Goal: Task Accomplishment & Management: Manage account settings

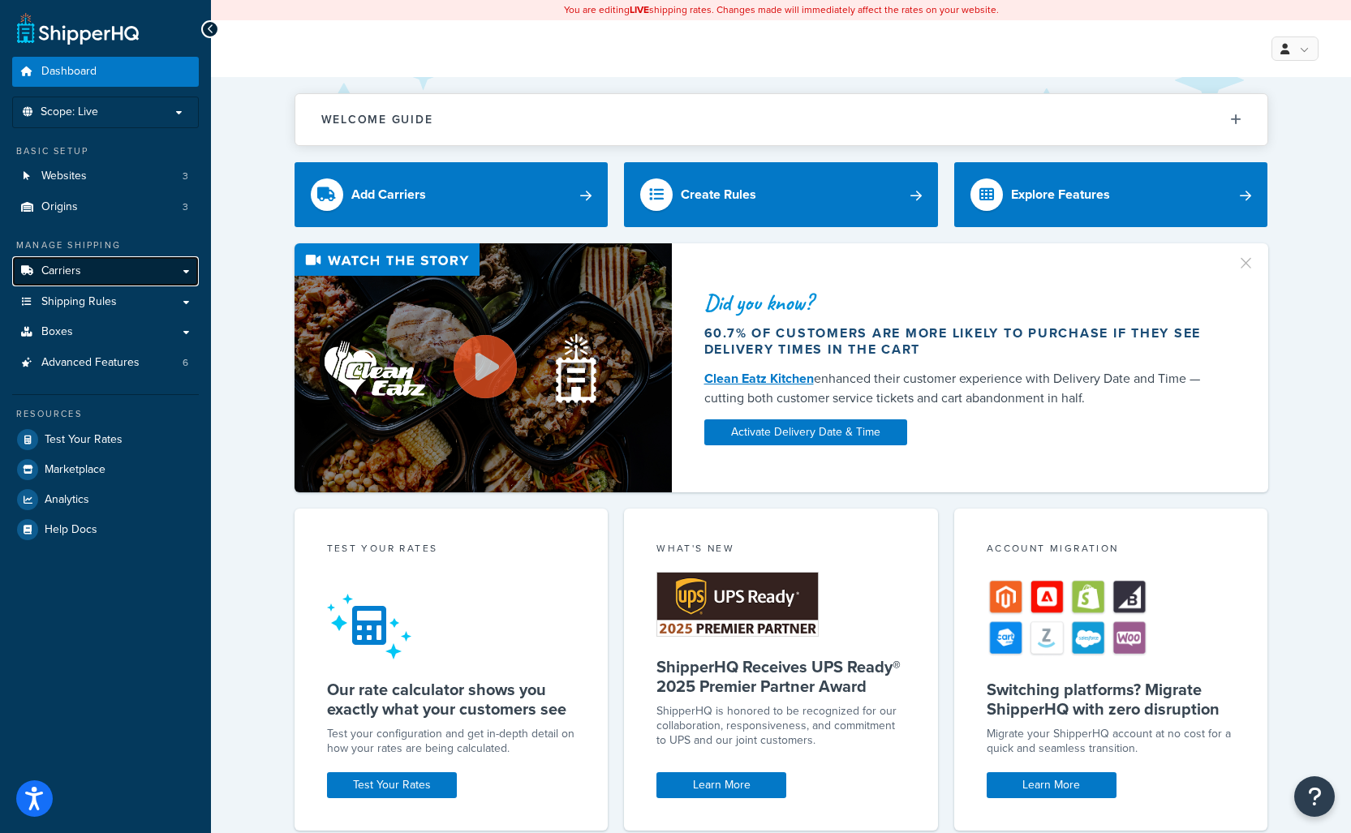
click at [139, 272] on link "Carriers" at bounding box center [105, 271] width 187 height 30
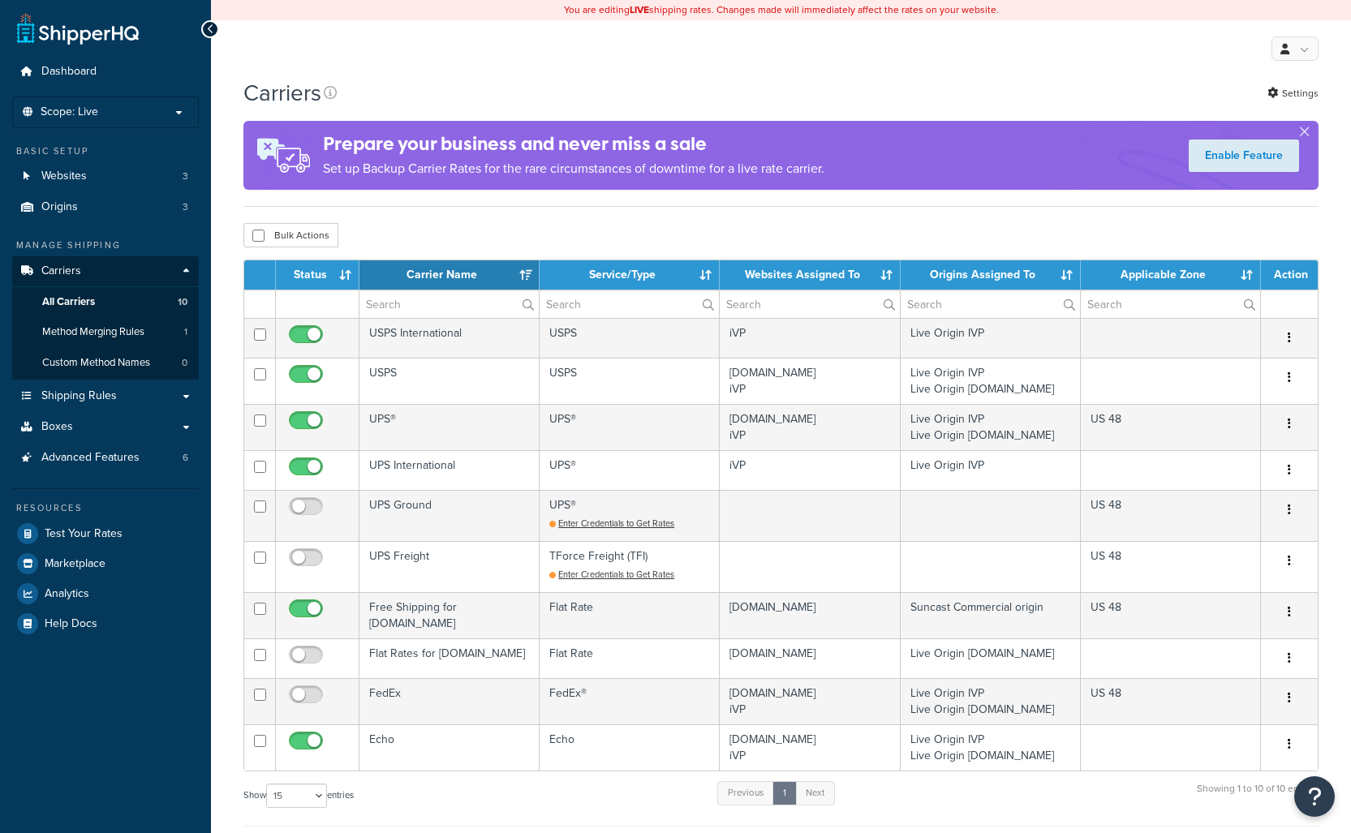
select select "15"
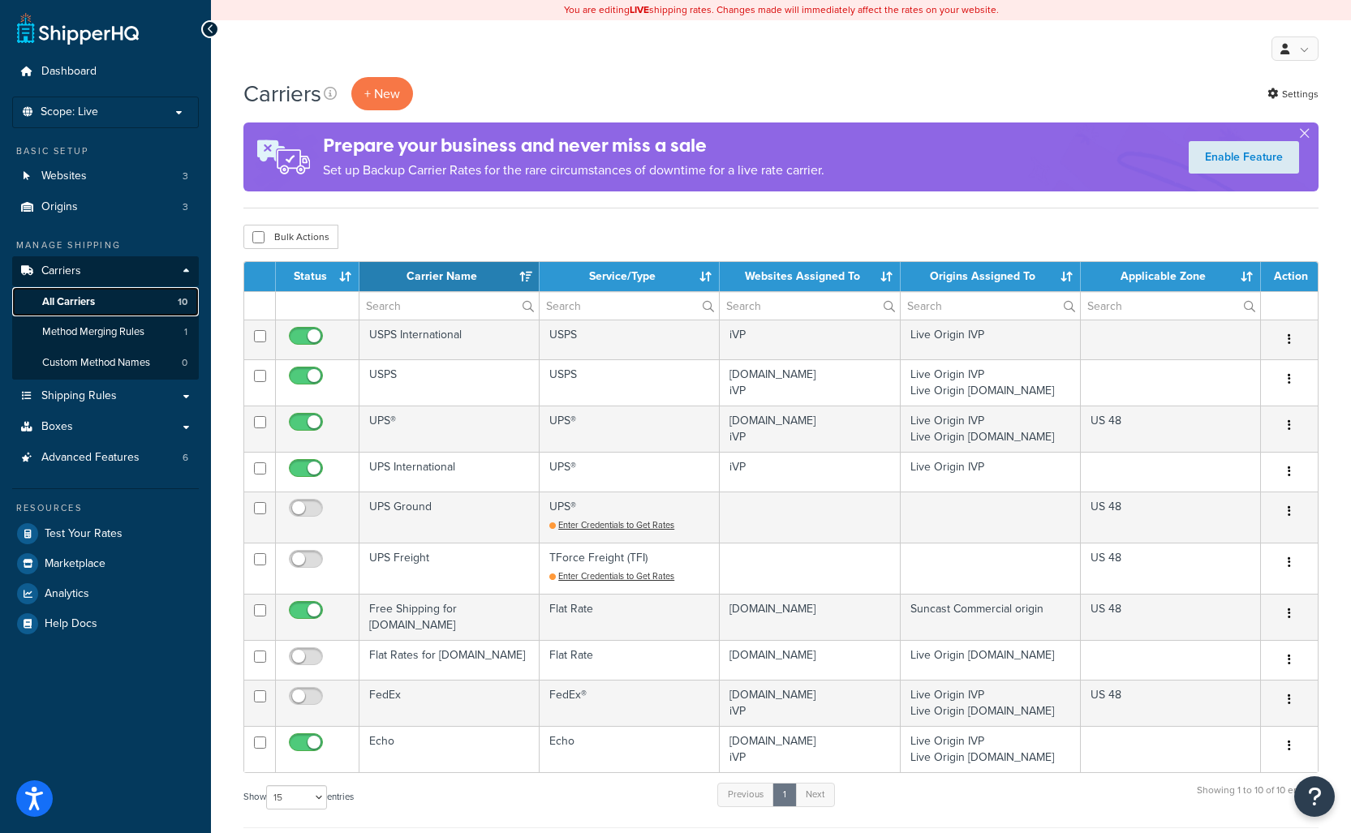
click at [88, 301] on span "All Carriers" at bounding box center [68, 302] width 53 height 14
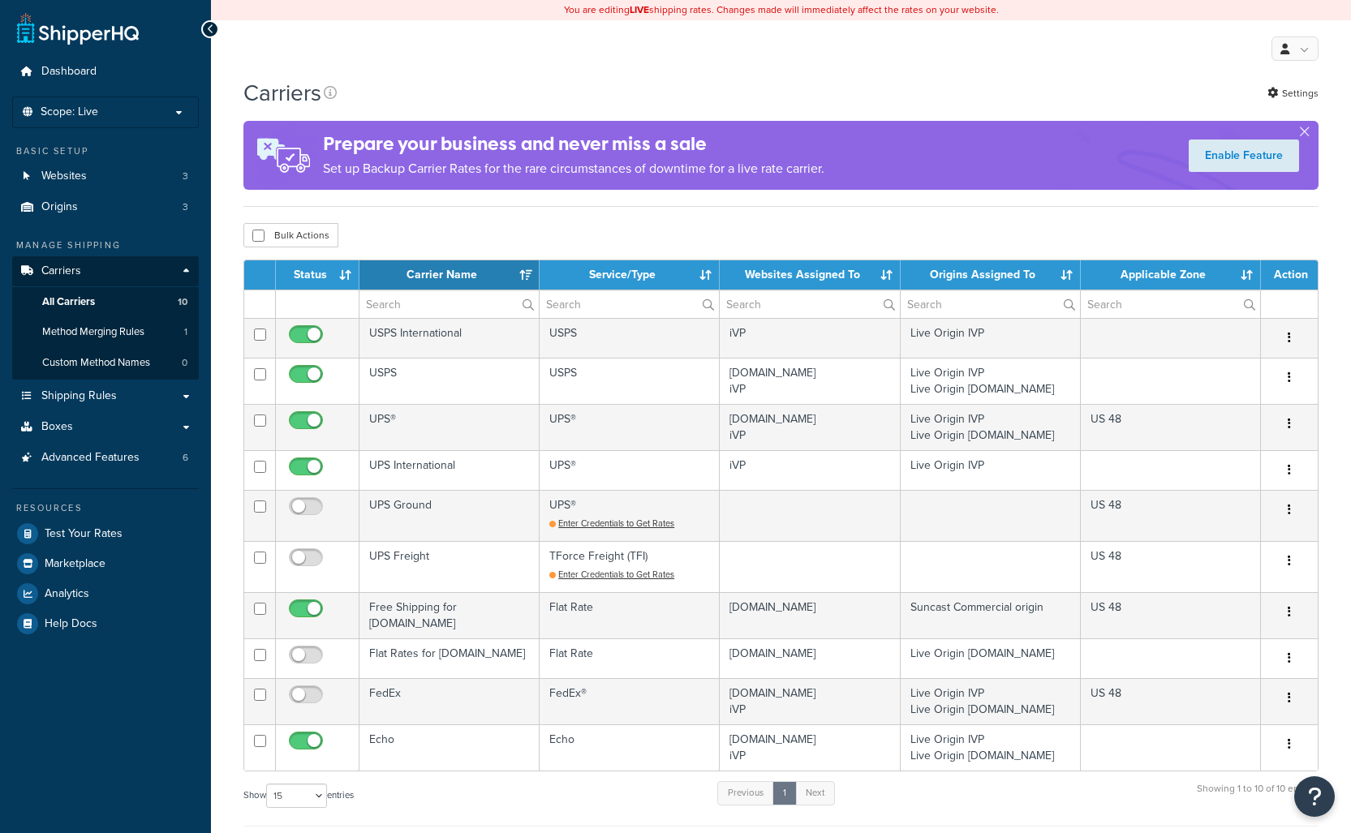
select select "15"
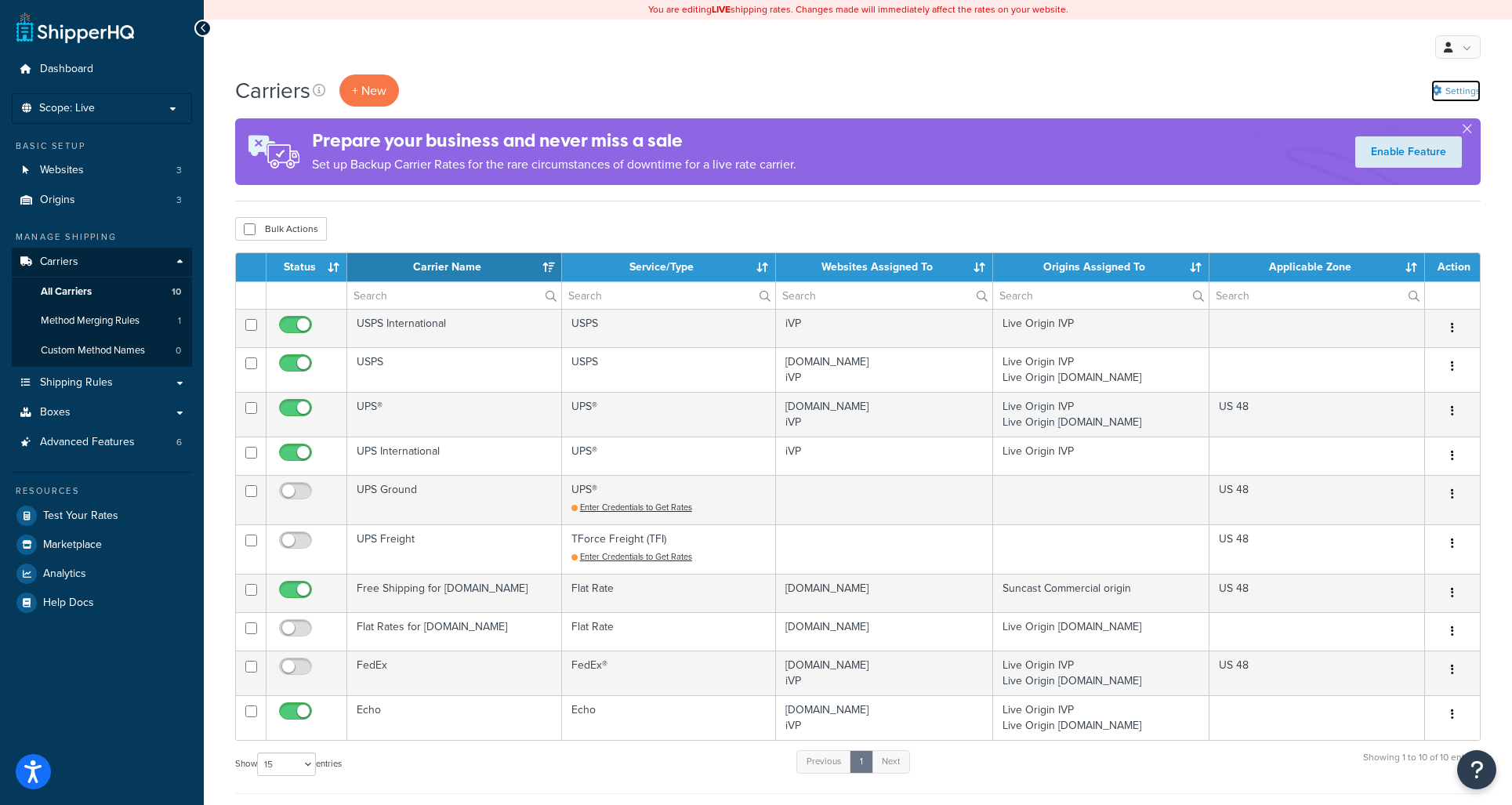
click at [1304, 89] on link "Settings" at bounding box center [1455, 91] width 49 height 22
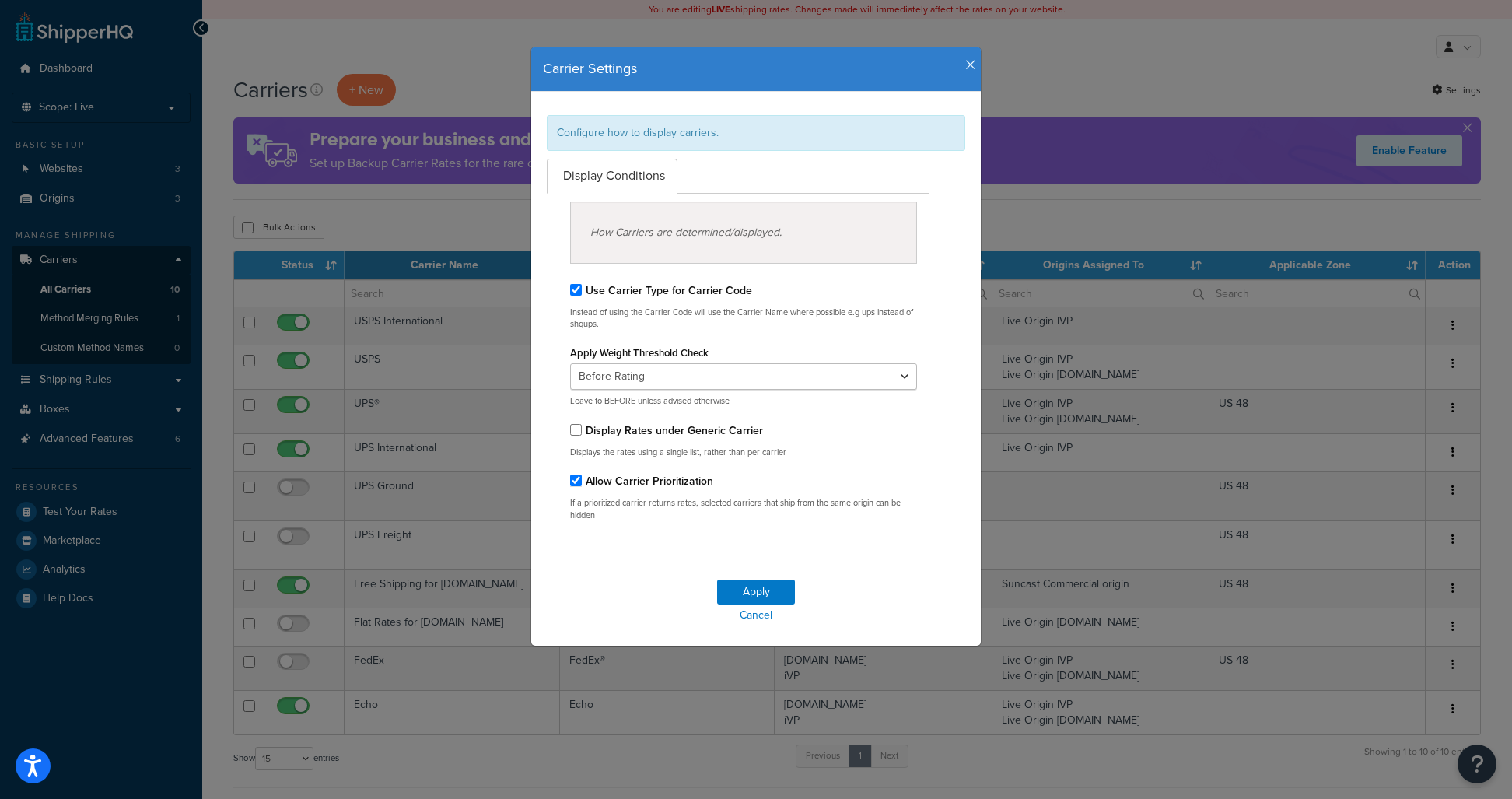
click at [965, 59] on icon "button" at bounding box center [970, 65] width 11 height 14
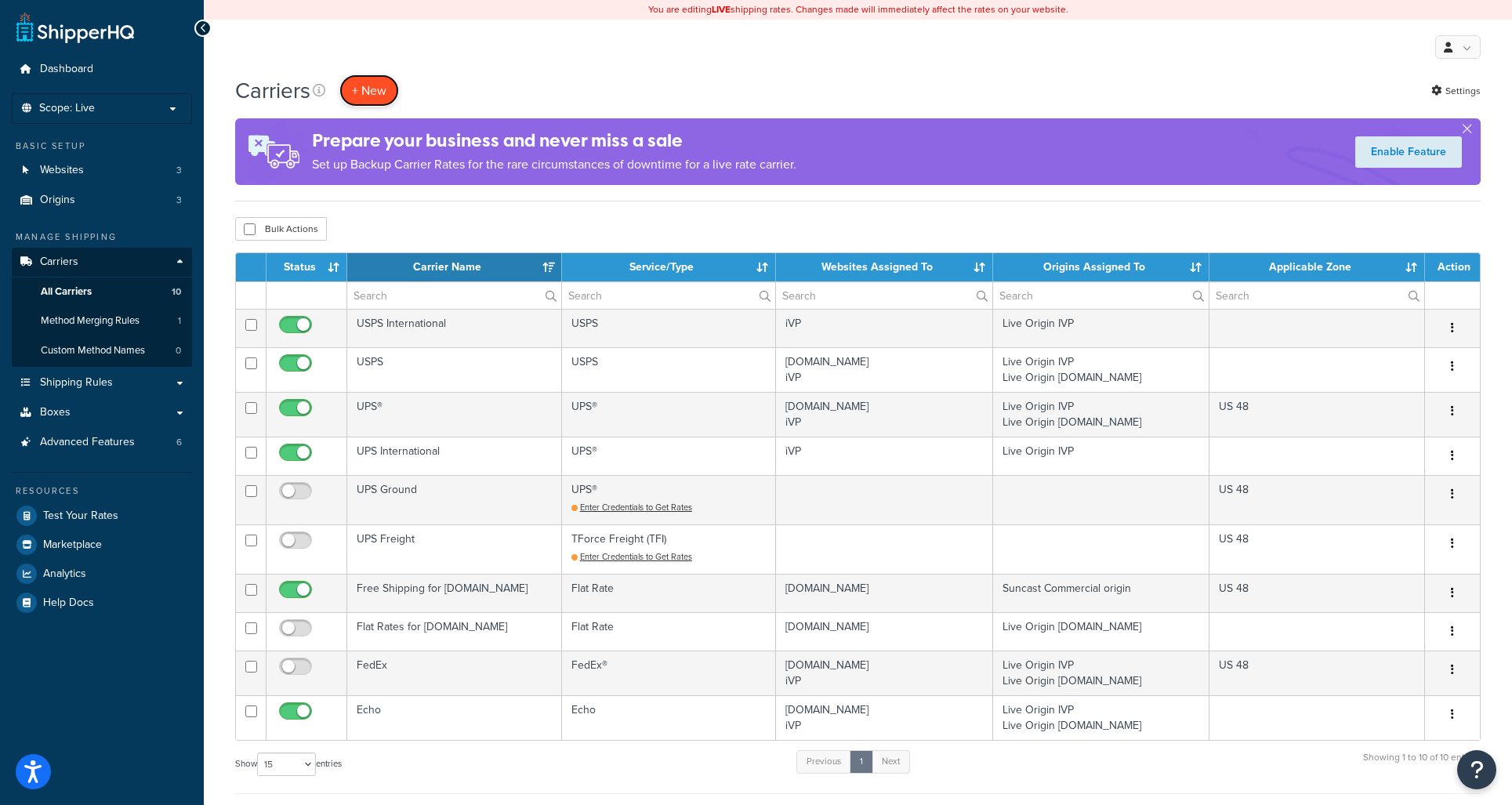
click at [387, 94] on button "+ New" at bounding box center [369, 90] width 60 height 32
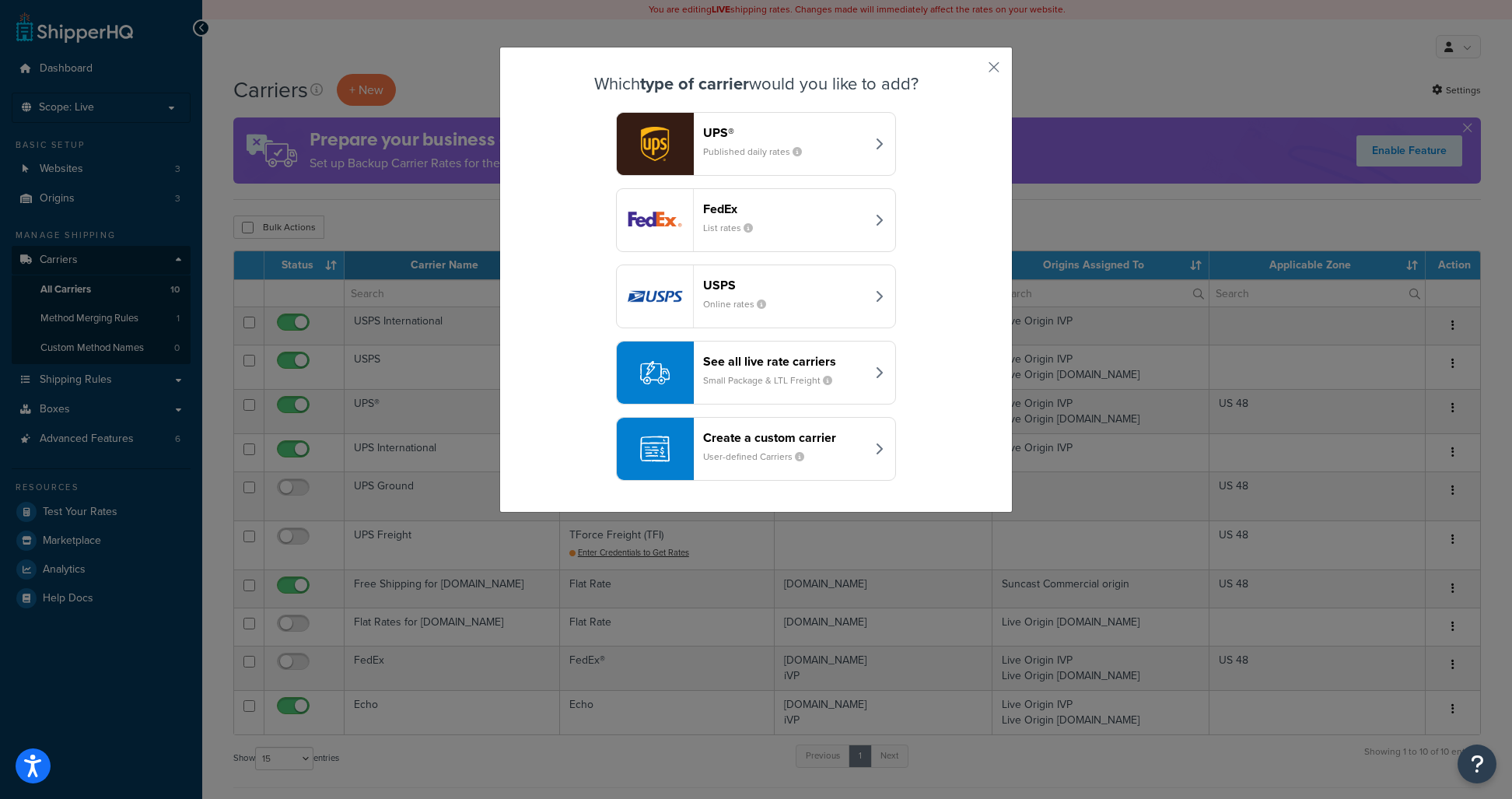
click at [759, 364] on header "See all live rate carriers" at bounding box center [784, 361] width 163 height 14
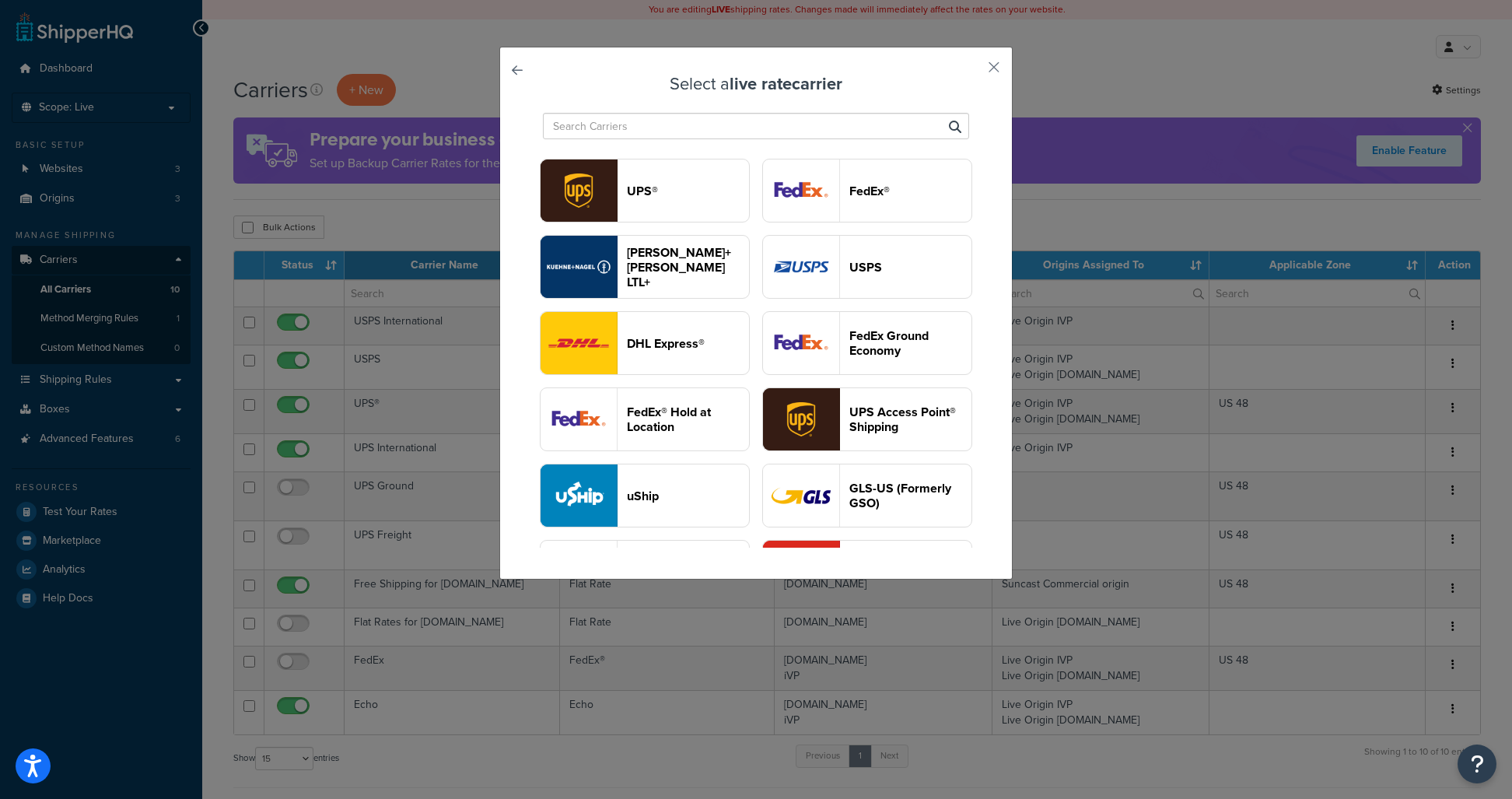
click at [977, 64] on div "Select a live rate carrier UPS® FedEx® Kuehne+Nagel LTL+ USPS DHL Express® FedE…" at bounding box center [756, 314] width 513 height 533
click at [973, 71] on button "button" at bounding box center [971, 73] width 4 height 4
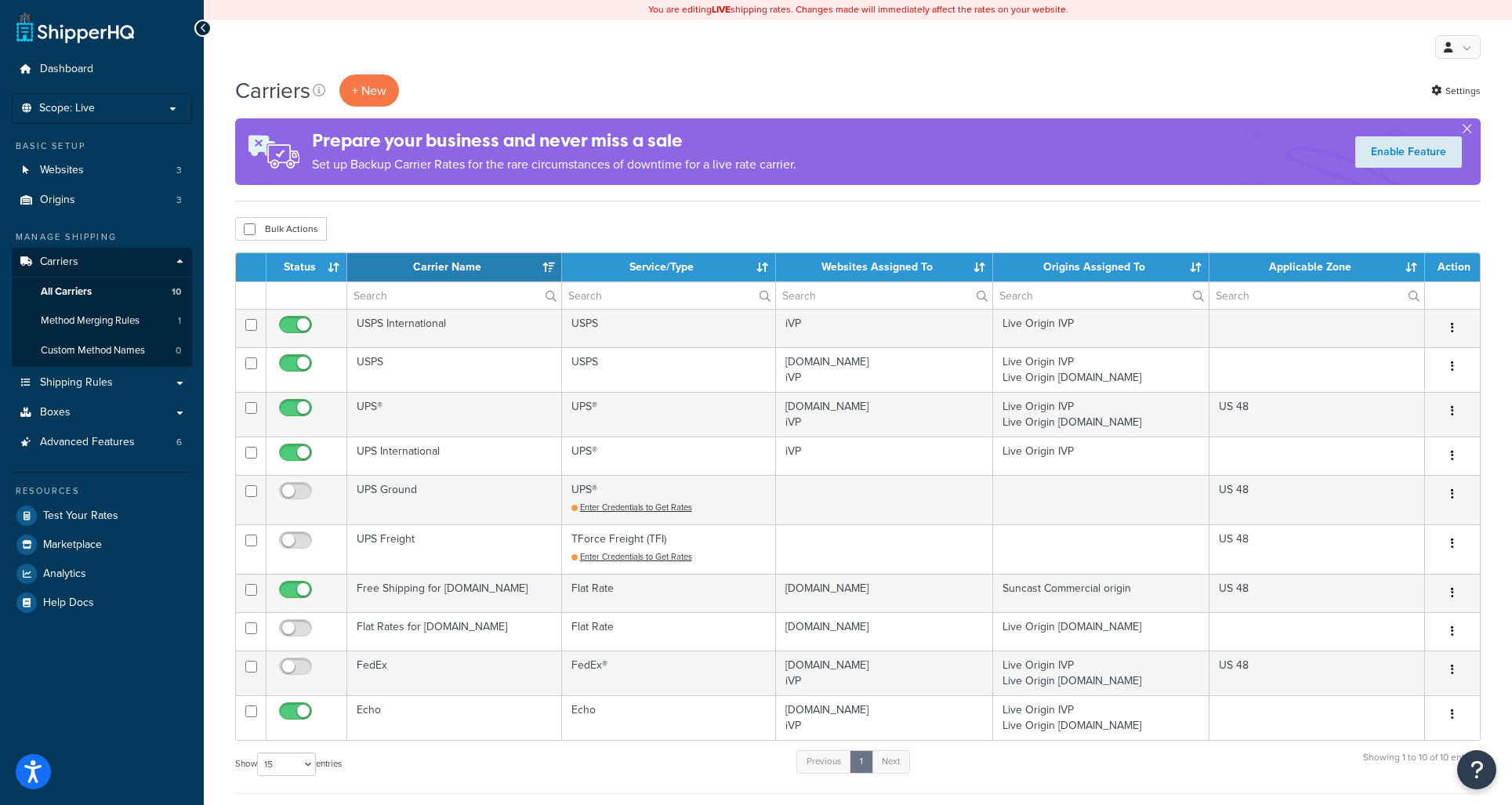
click at [835, 225] on div "Bulk Actions Duplicate Delete" at bounding box center [857, 229] width 1245 height 23
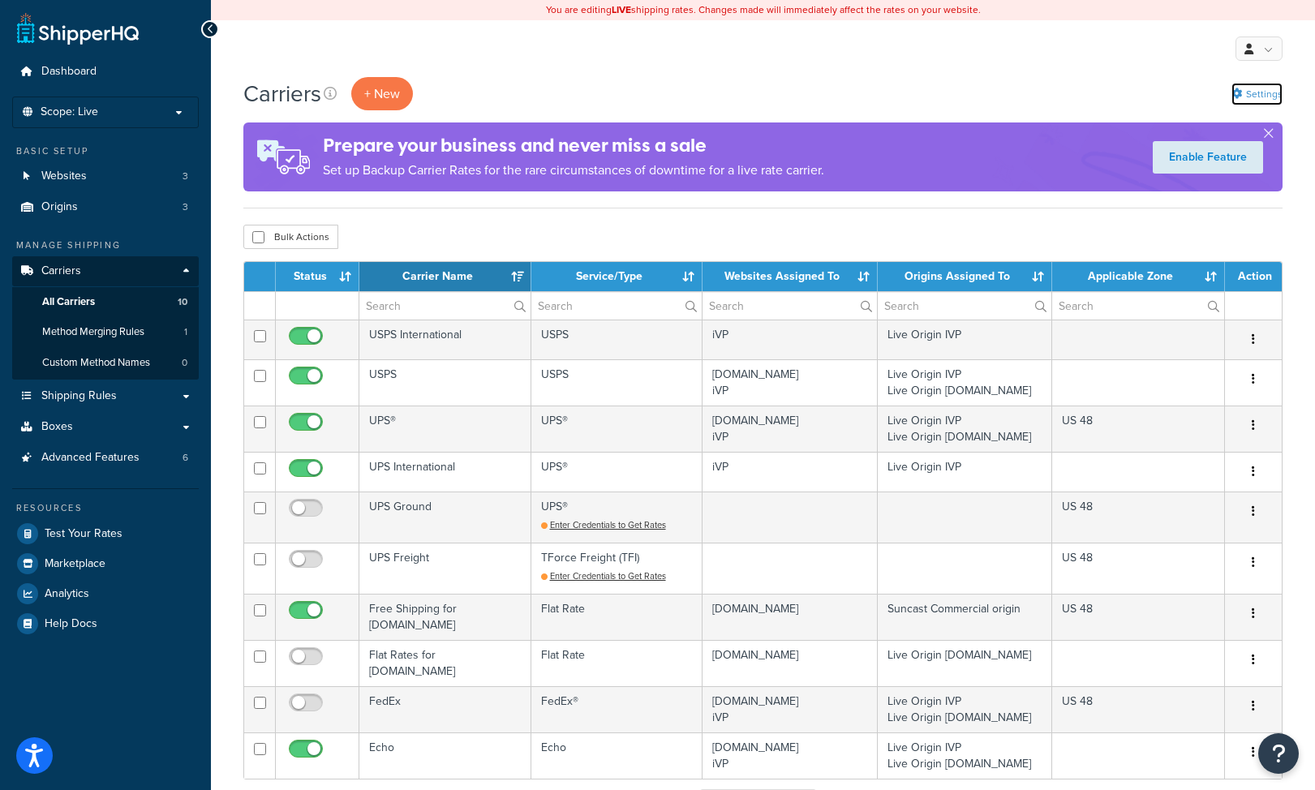
click at [1262, 89] on link "Settings" at bounding box center [1256, 94] width 51 height 23
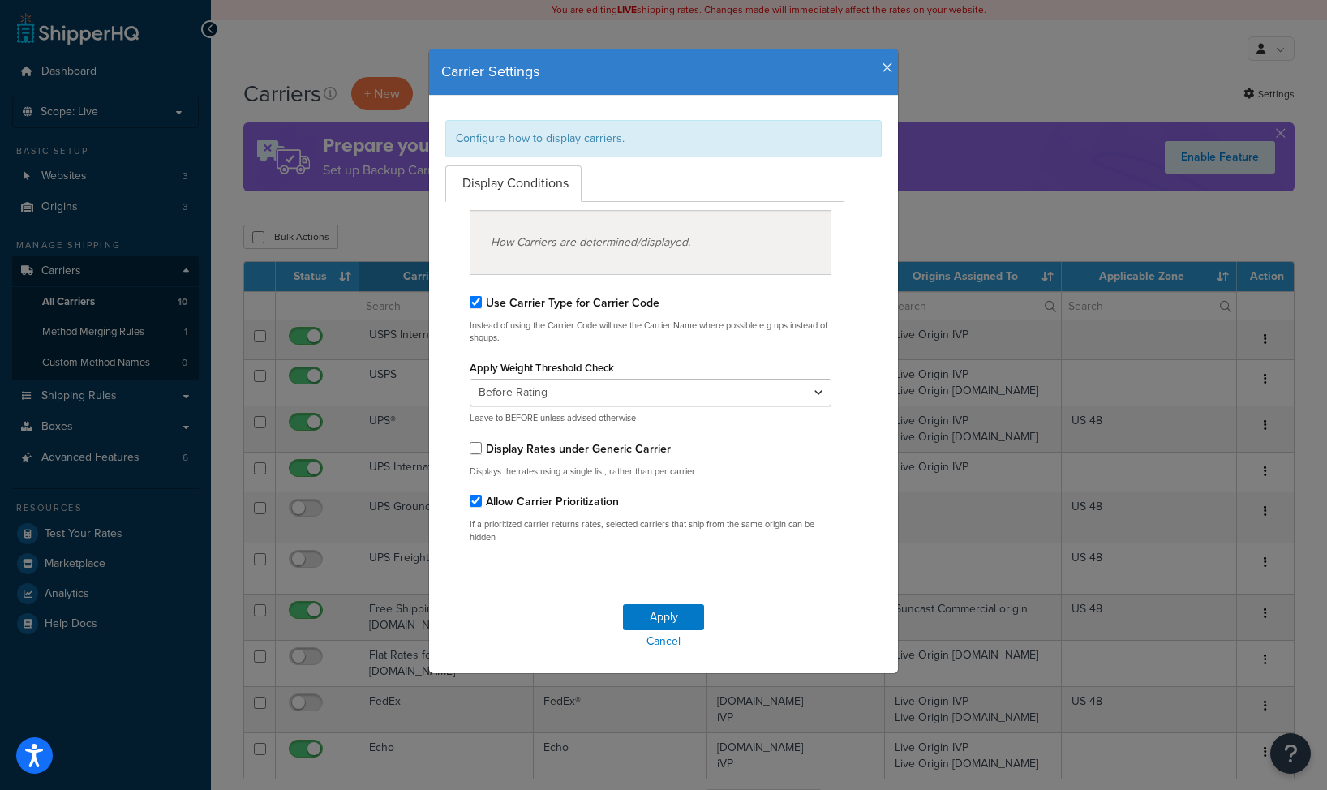
click at [883, 68] on icon "button" at bounding box center [887, 68] width 11 height 15
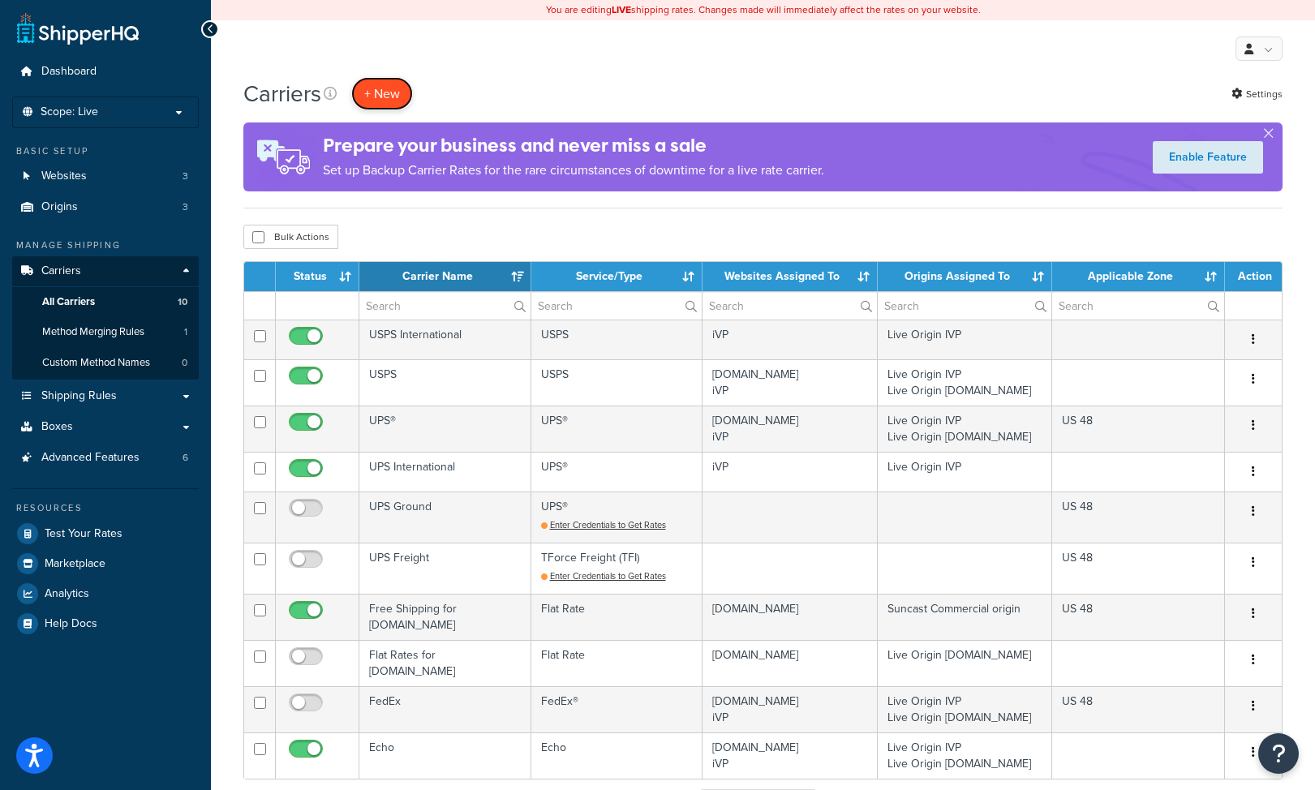
click at [405, 97] on button "+ New" at bounding box center [382, 93] width 62 height 33
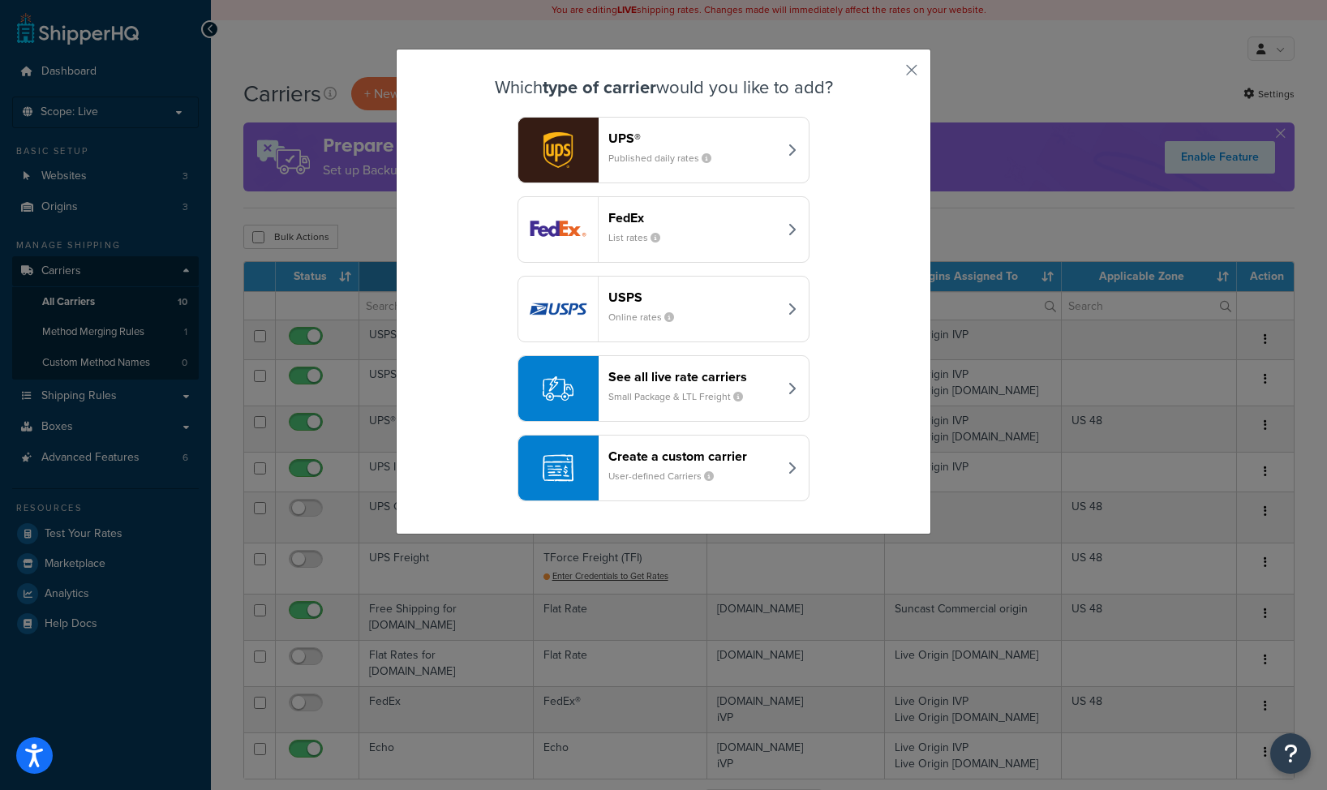
click at [653, 468] on div "Create a custom carrier User-defined Carriers" at bounding box center [693, 468] width 170 height 39
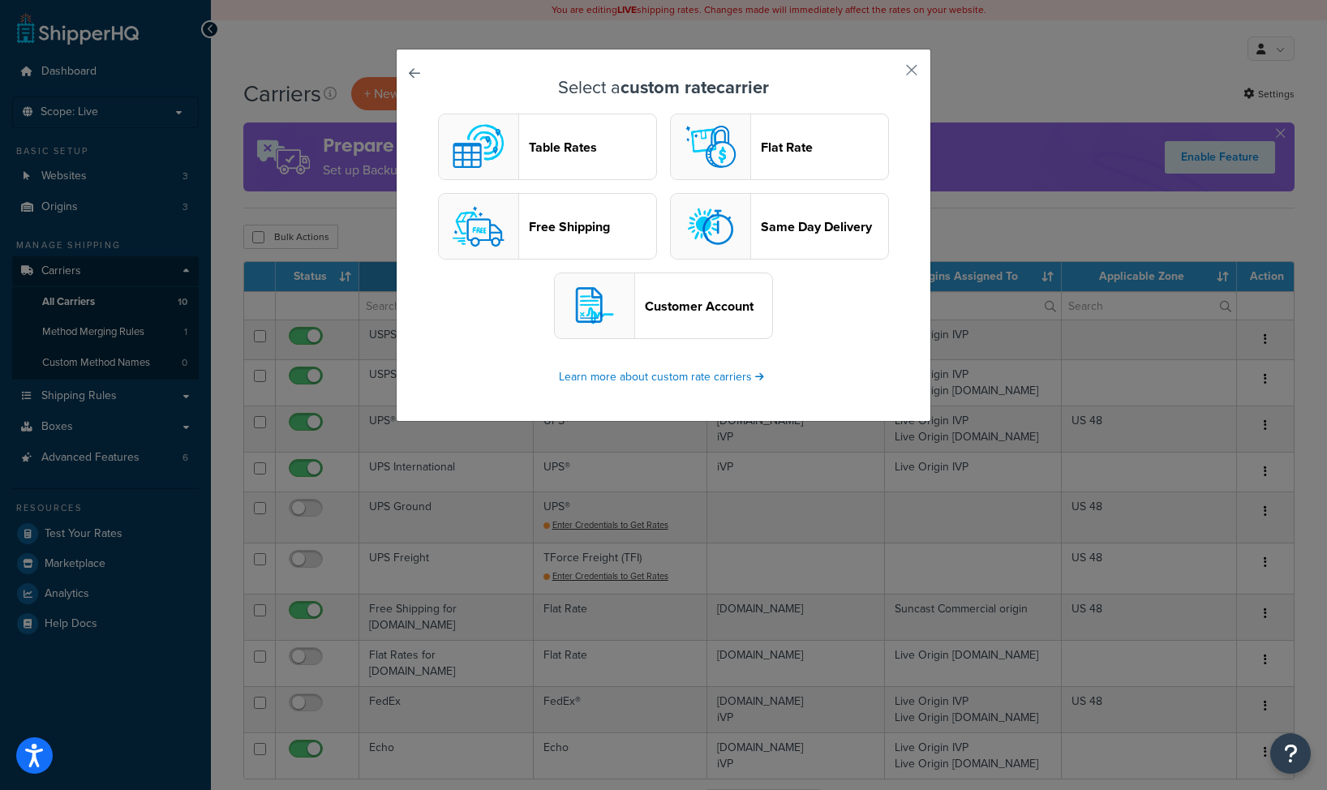
click at [571, 151] on header "Table Rates" at bounding box center [592, 147] width 127 height 15
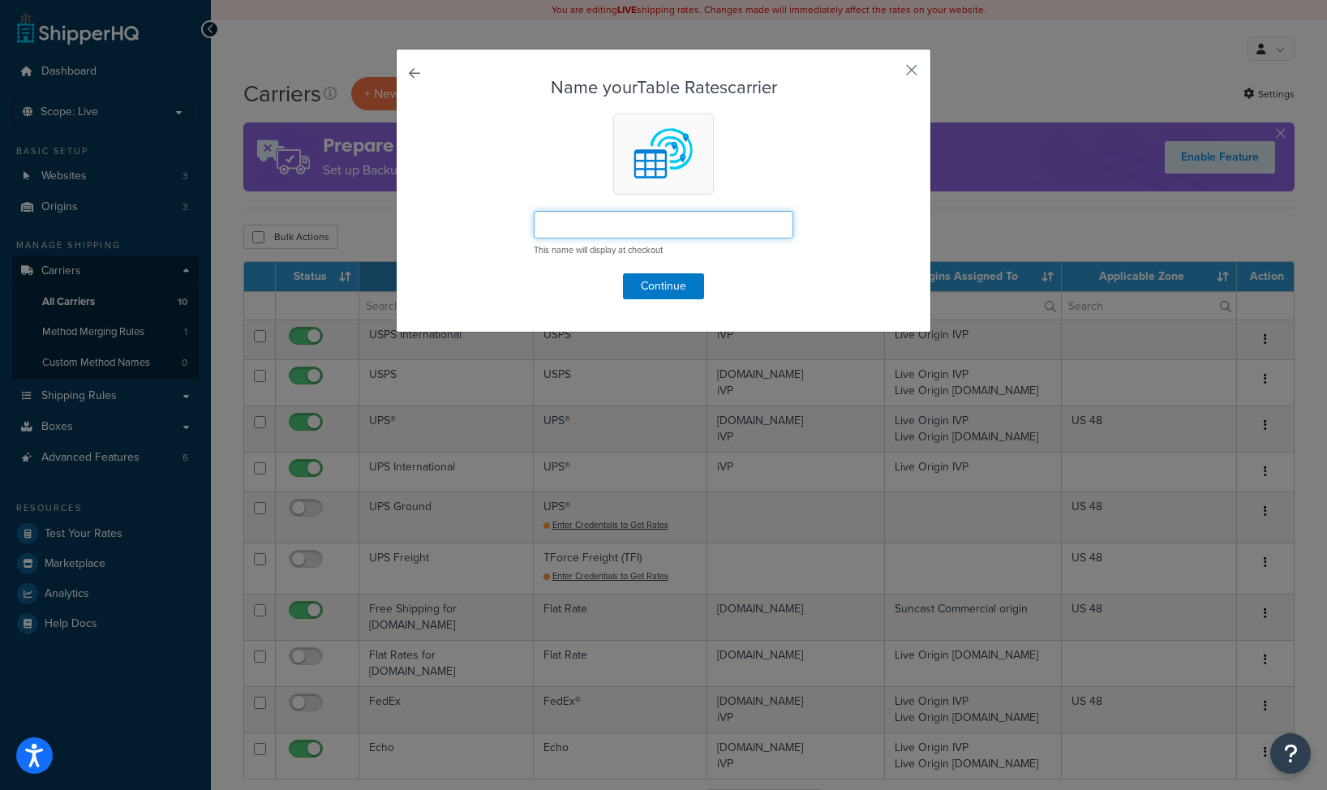
click at [610, 219] on input "text" at bounding box center [664, 225] width 260 height 28
type input "adsf"
click at [667, 286] on button "Continue" at bounding box center [663, 286] width 81 height 26
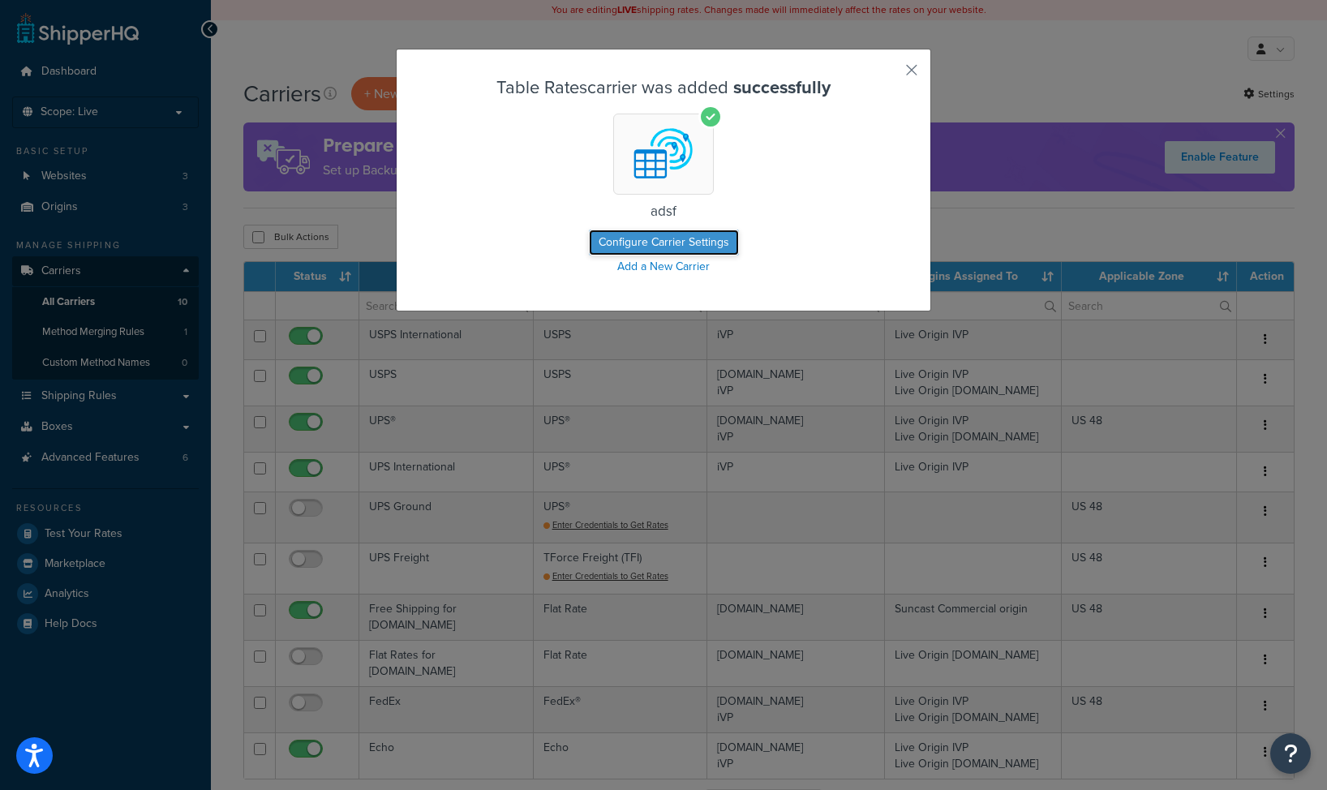
click at [670, 245] on button "Configure Carrier Settings" at bounding box center [664, 243] width 150 height 26
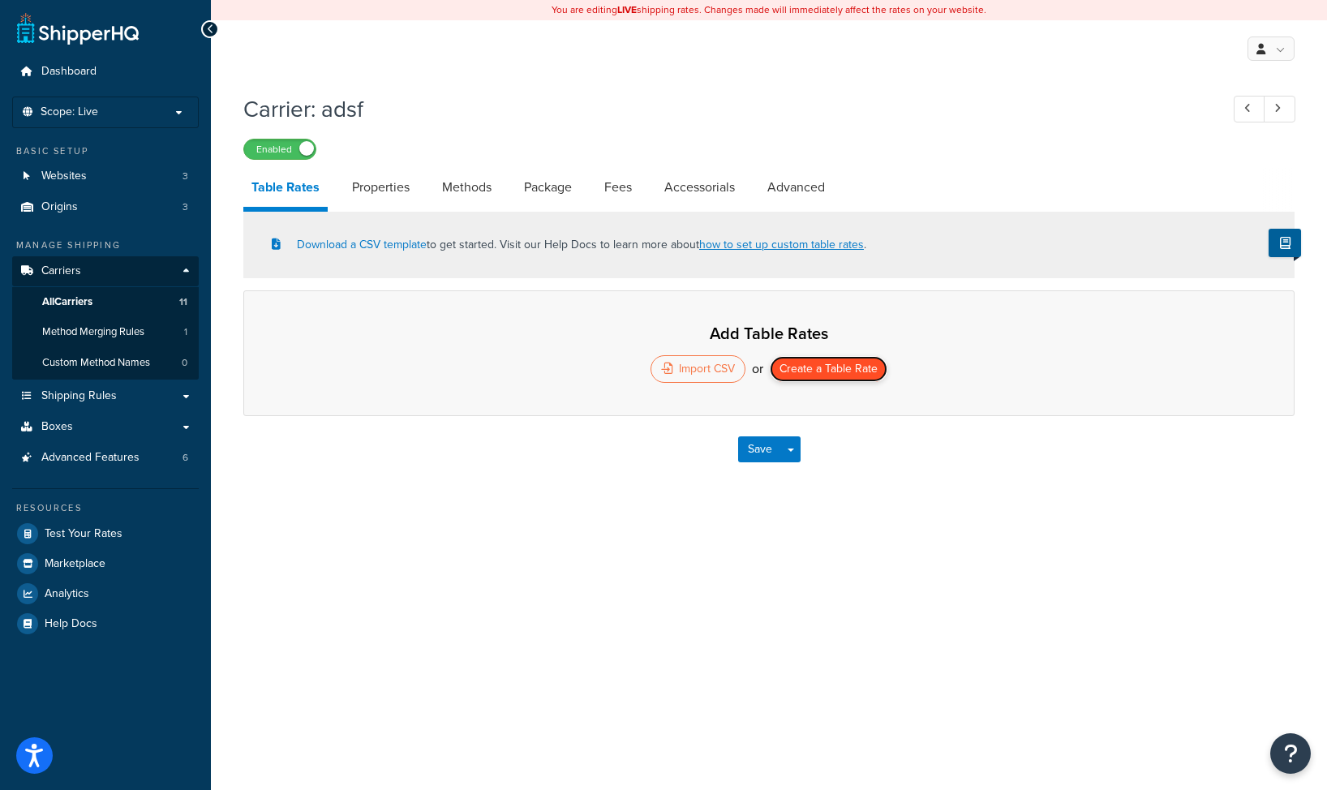
click at [852, 369] on button "Create a Table Rate" at bounding box center [829, 369] width 118 height 26
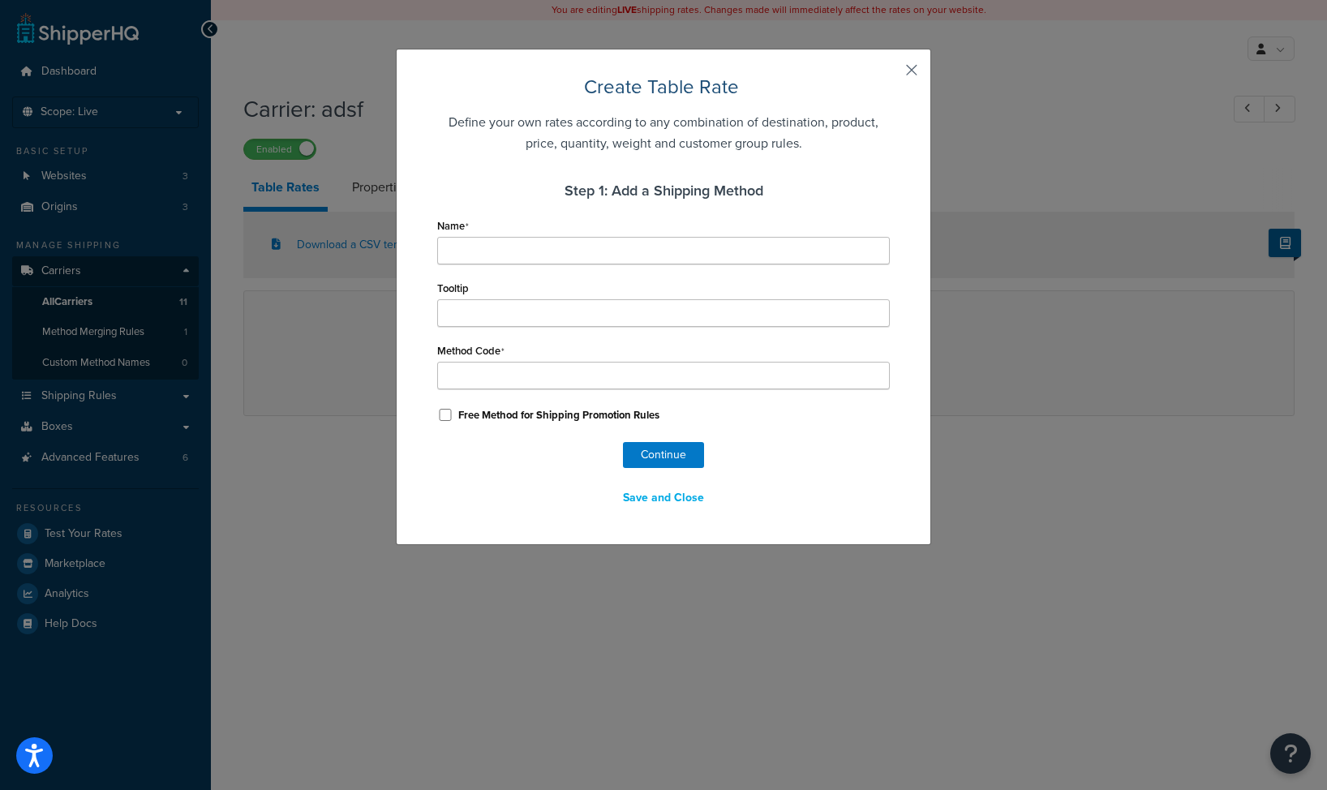
click at [890, 74] on button "button" at bounding box center [888, 76] width 4 height 4
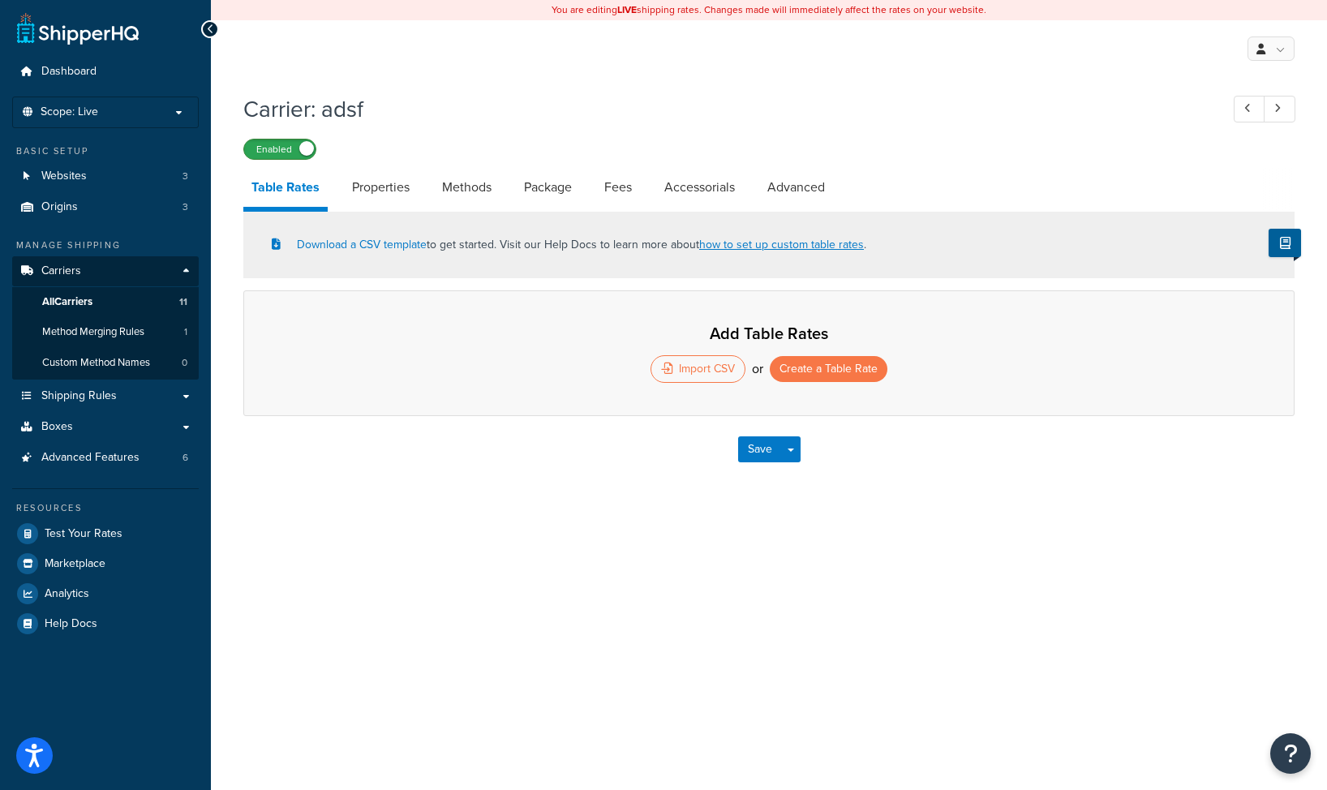
click at [294, 151] on label "Enabled" at bounding box center [279, 149] width 71 height 19
click at [207, 30] on icon at bounding box center [210, 29] width 7 height 11
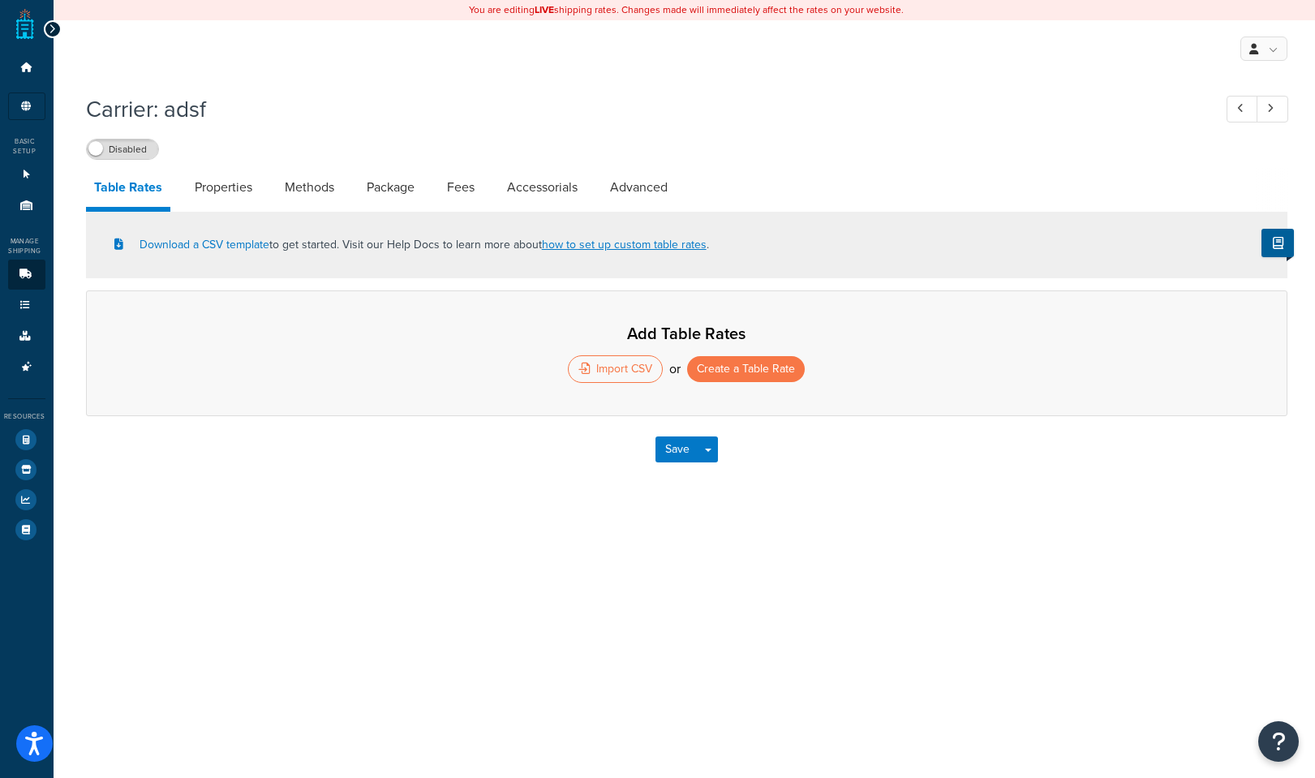
click at [49, 27] on icon at bounding box center [52, 29] width 7 height 11
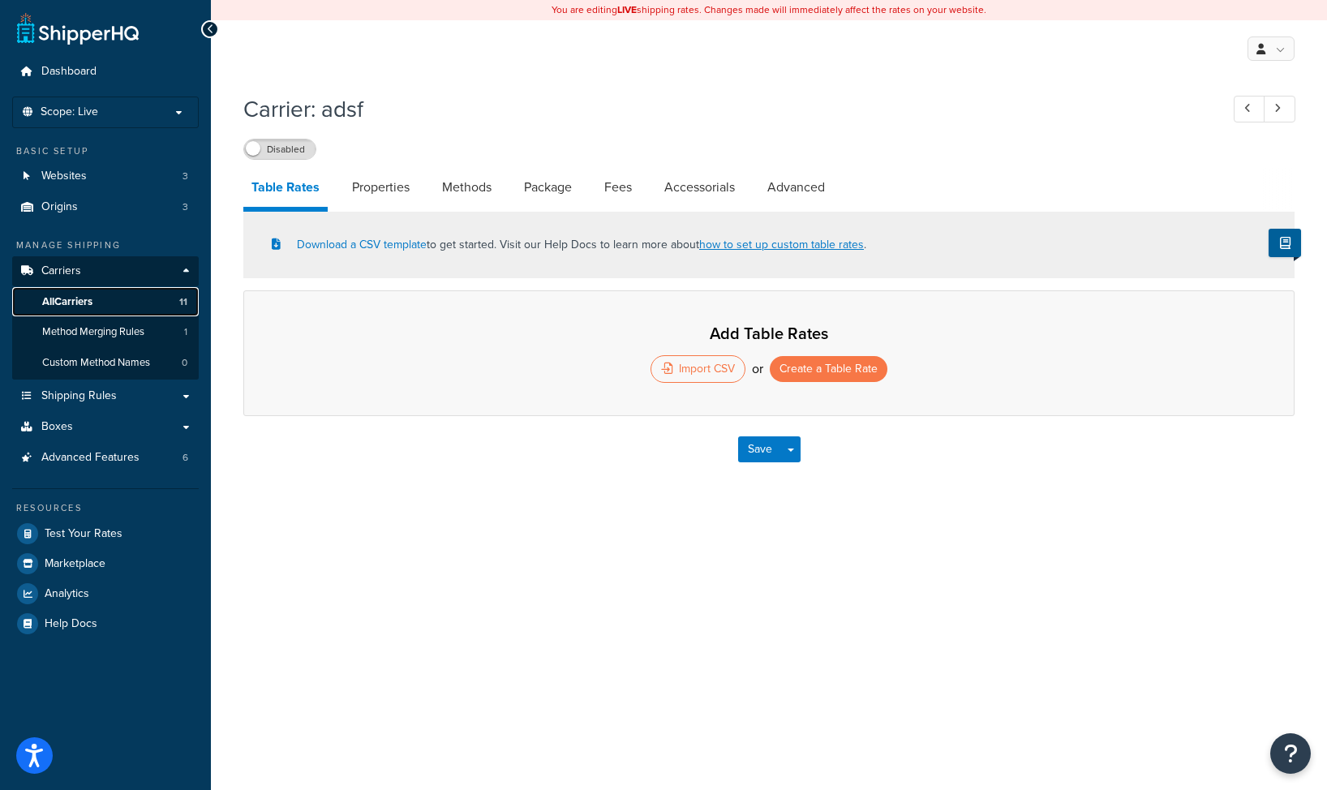
click at [92, 299] on span "All Carriers" at bounding box center [67, 302] width 50 height 14
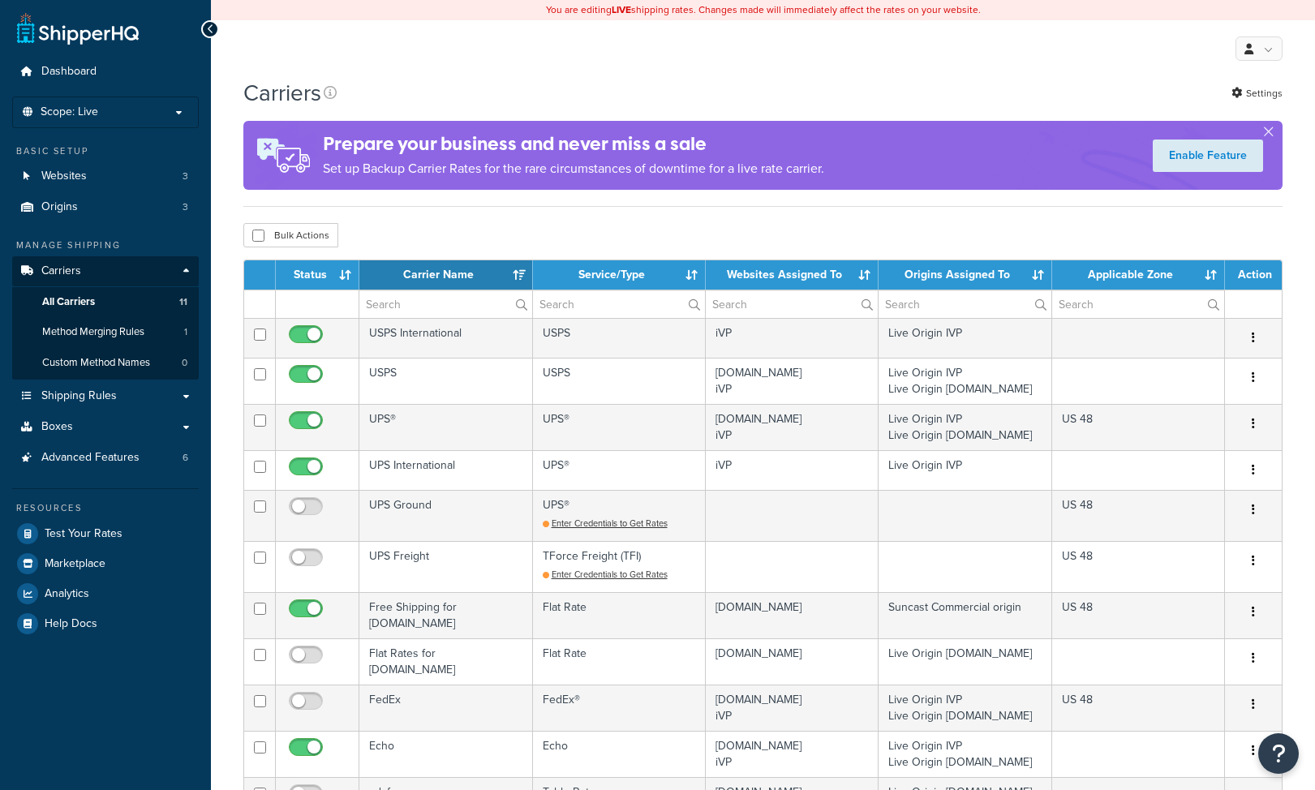
select select "15"
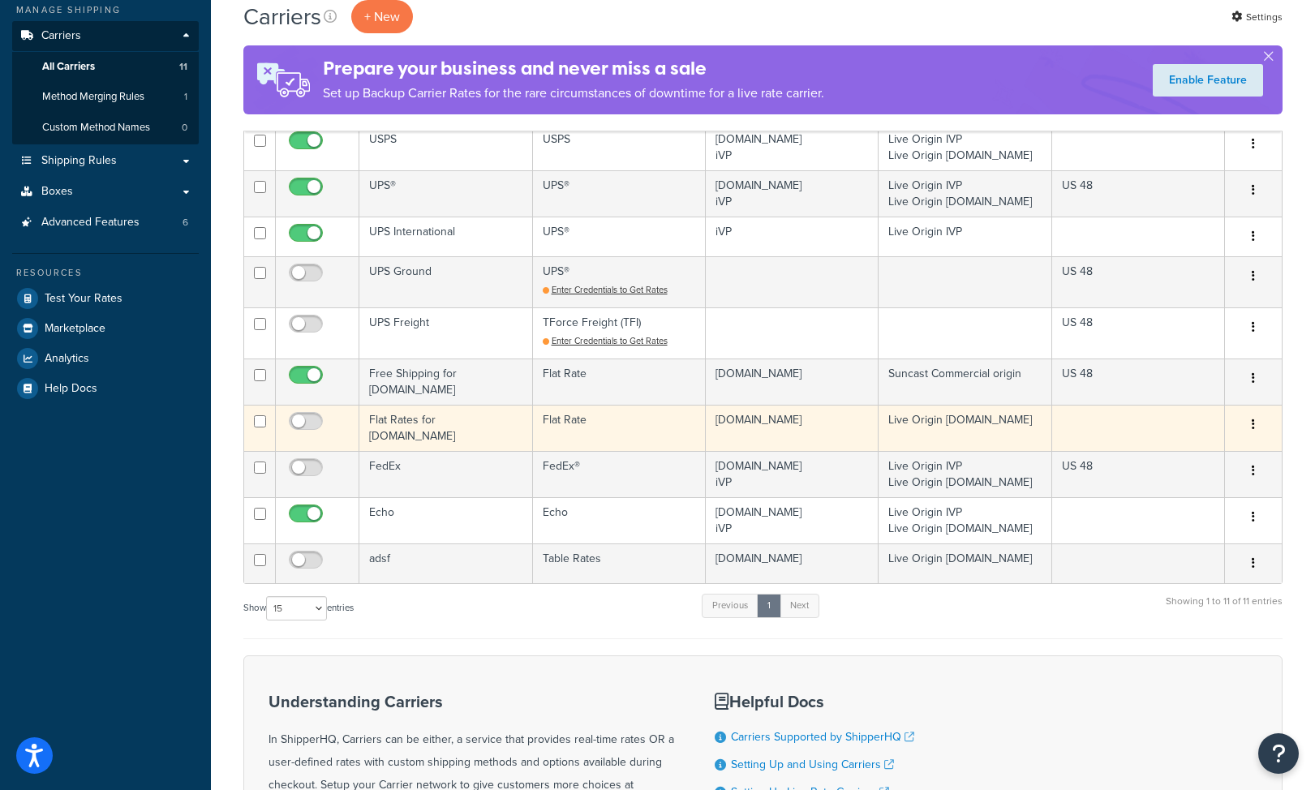
scroll to position [243, 0]
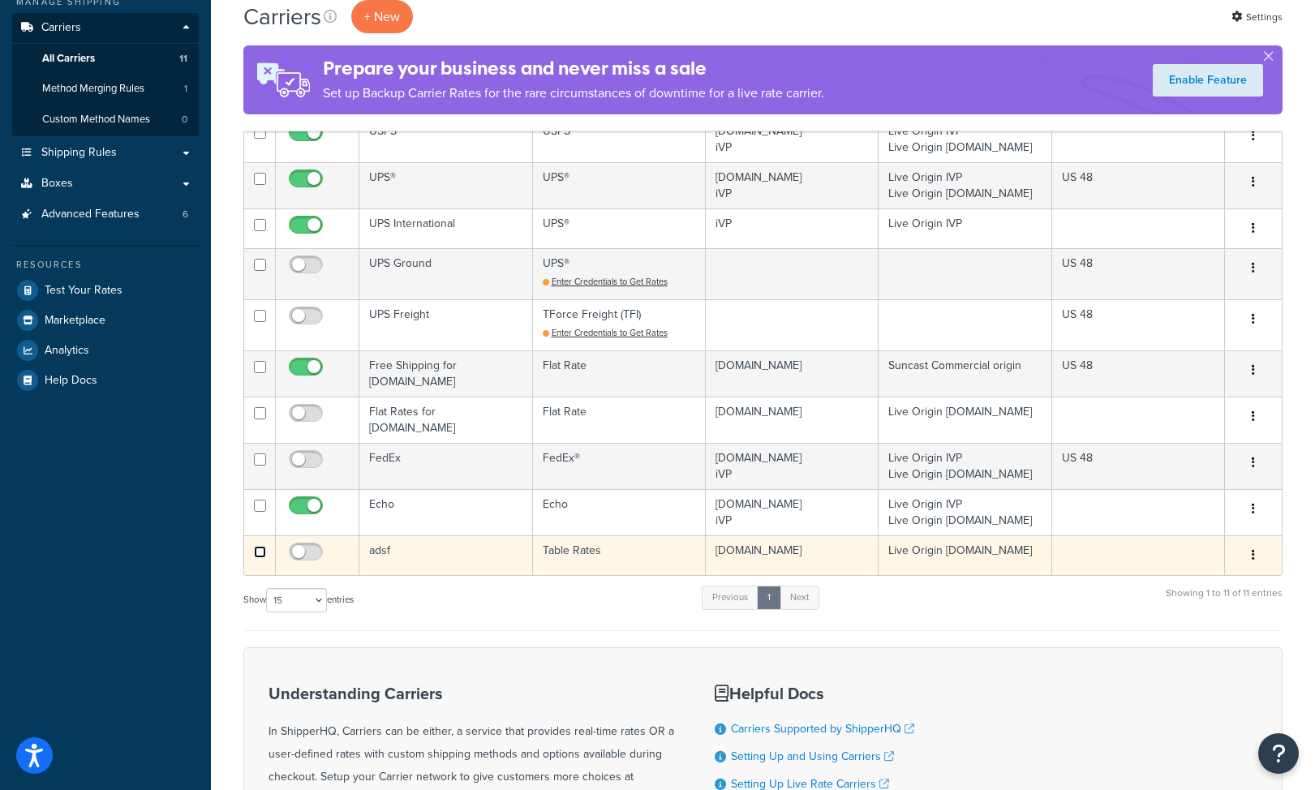
click at [258, 548] on input "checkbox" at bounding box center [260, 552] width 12 height 12
checkbox input "true"
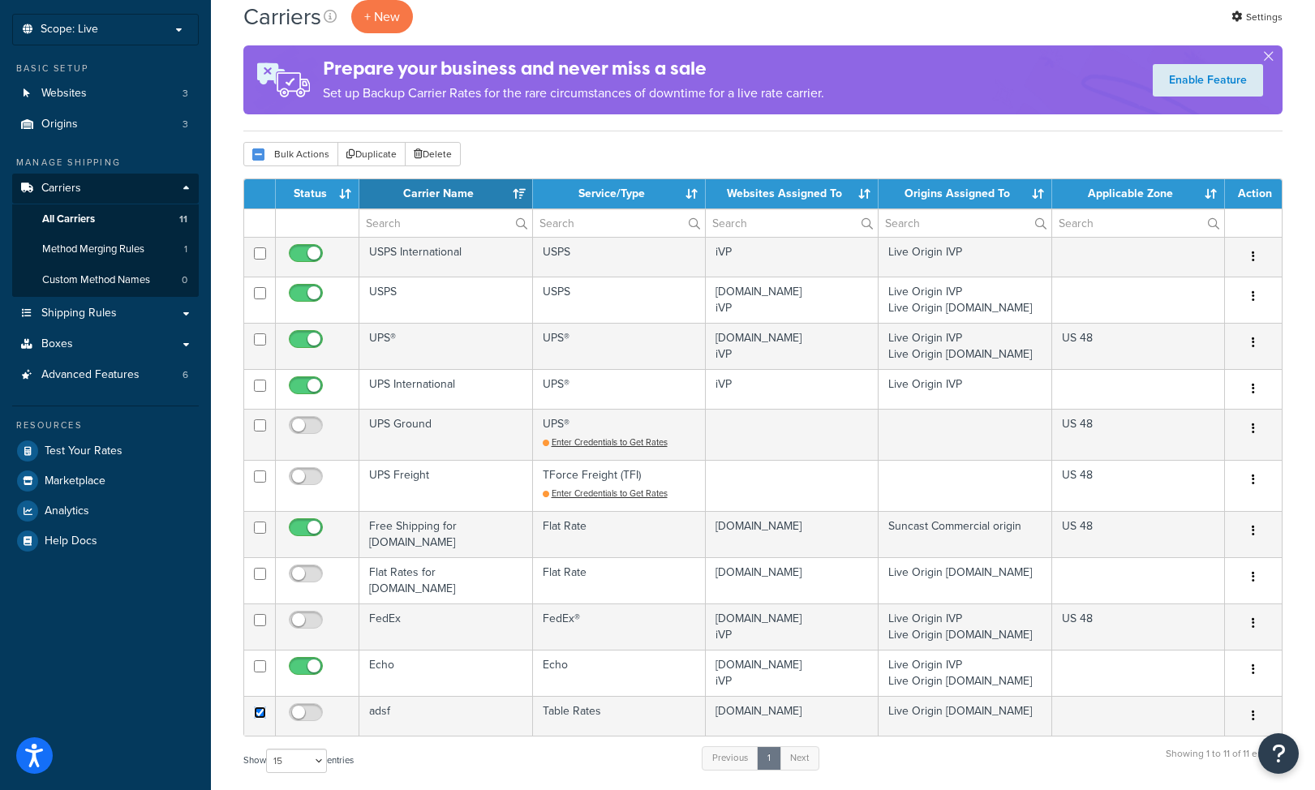
scroll to position [0, 0]
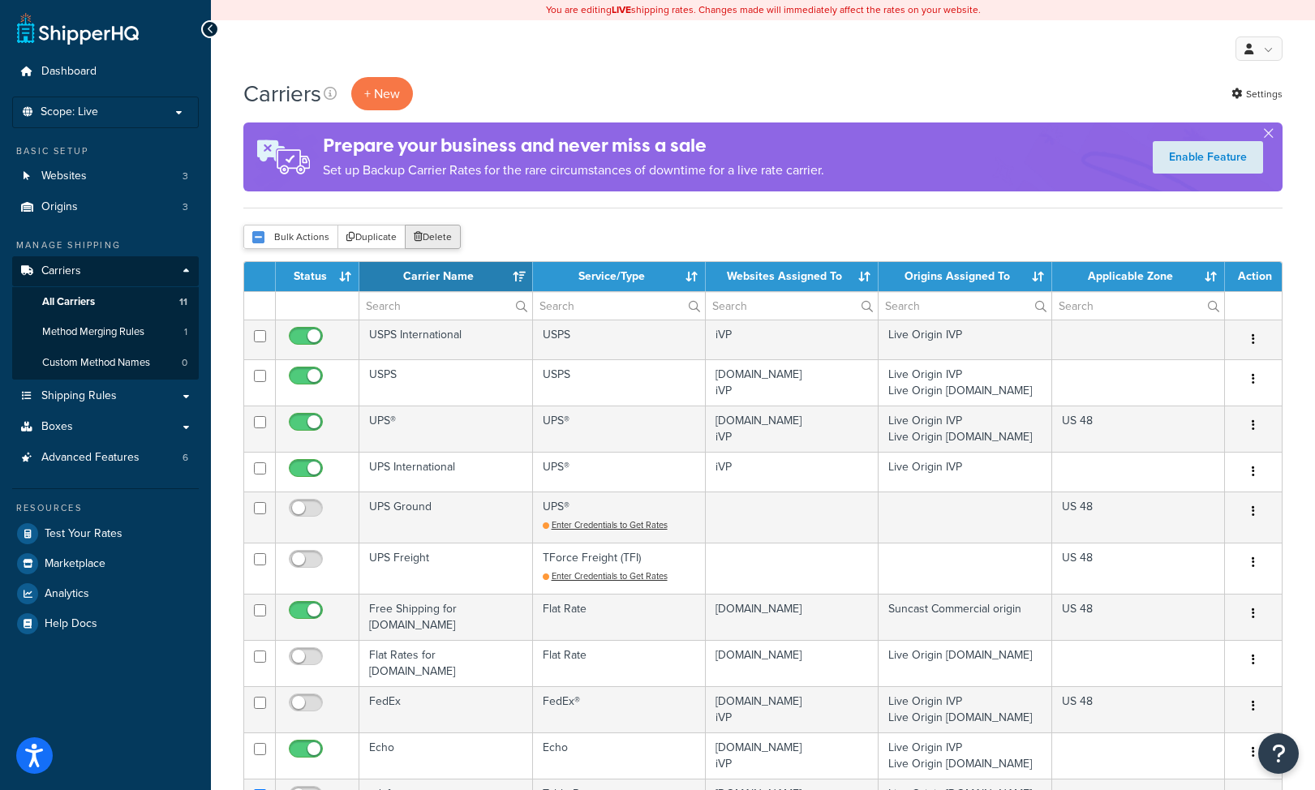
click at [431, 239] on button "Delete" at bounding box center [433, 237] width 56 height 24
click at [453, 236] on button "Delete" at bounding box center [433, 237] width 56 height 24
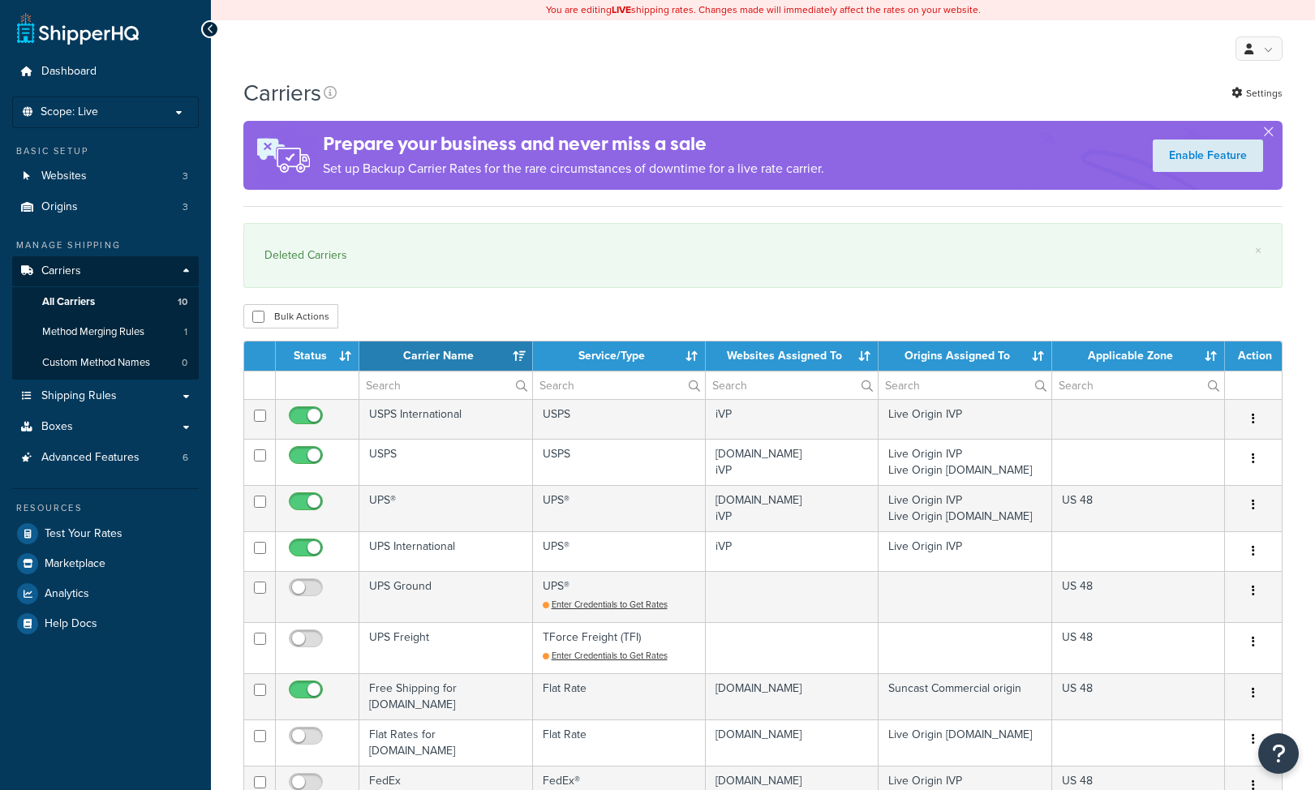
select select "15"
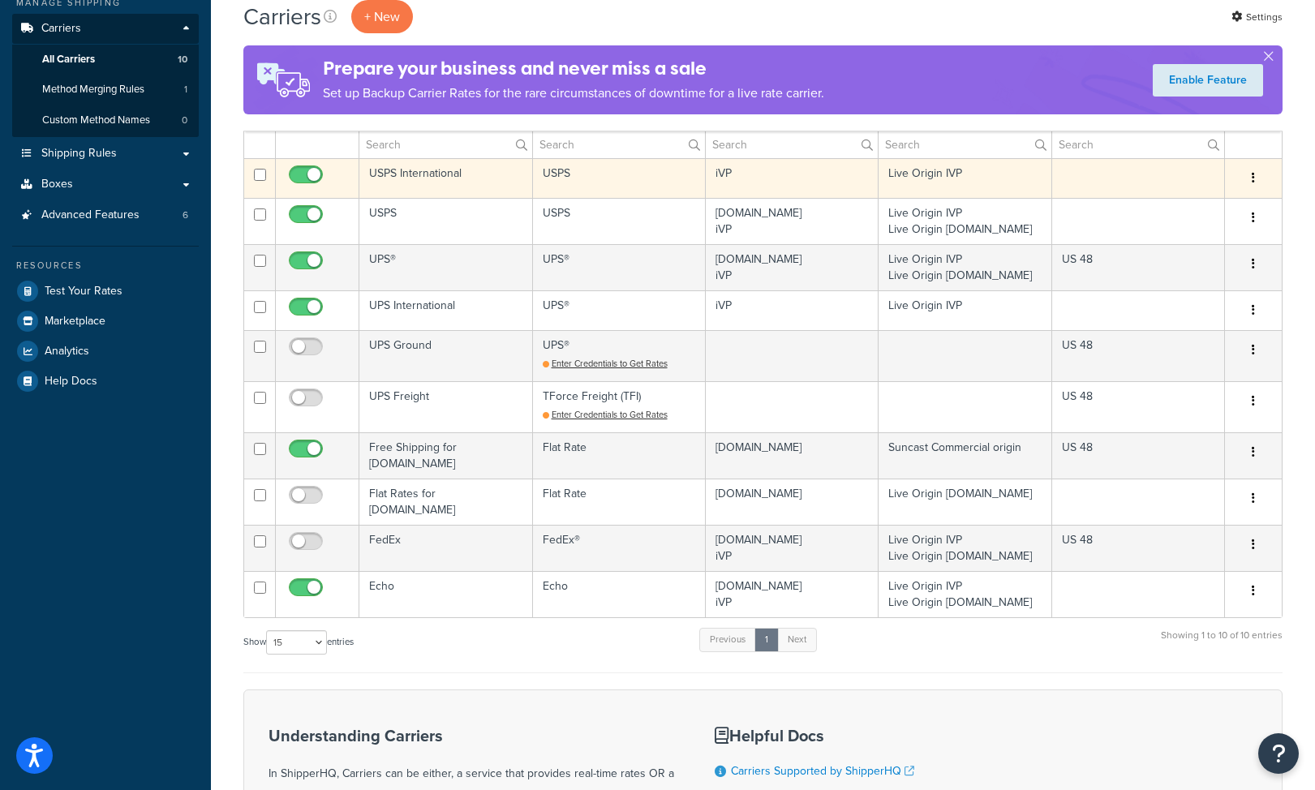
scroll to position [243, 0]
